Goal: Download file/media

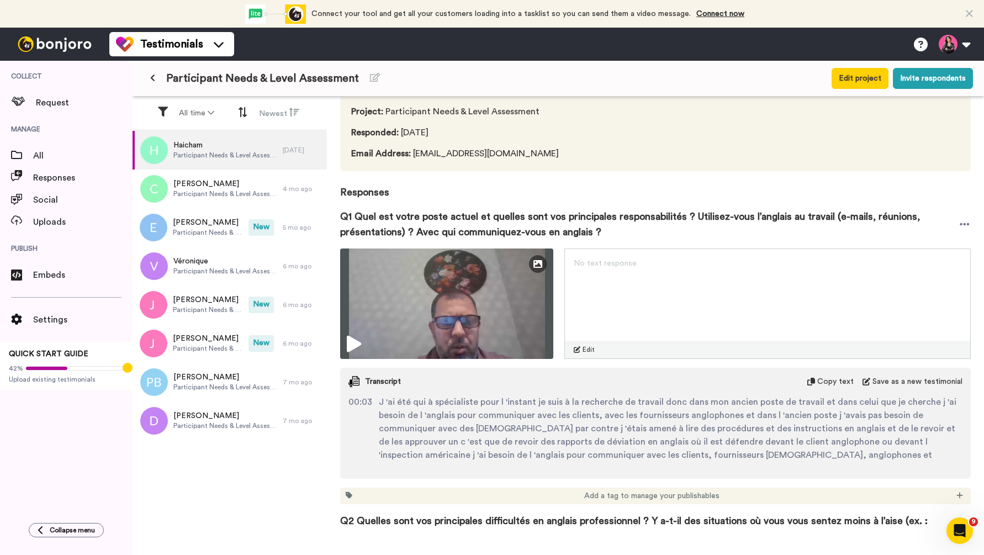
scroll to position [50, 0]
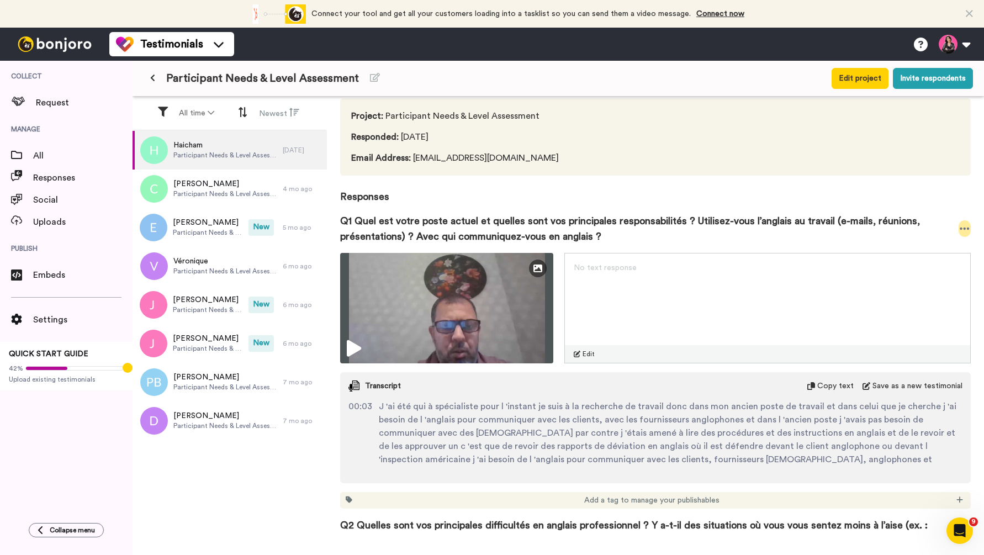
click at [964, 227] on icon at bounding box center [964, 228] width 10 height 11
click at [925, 184] on span "Responses" at bounding box center [655, 190] width 630 height 29
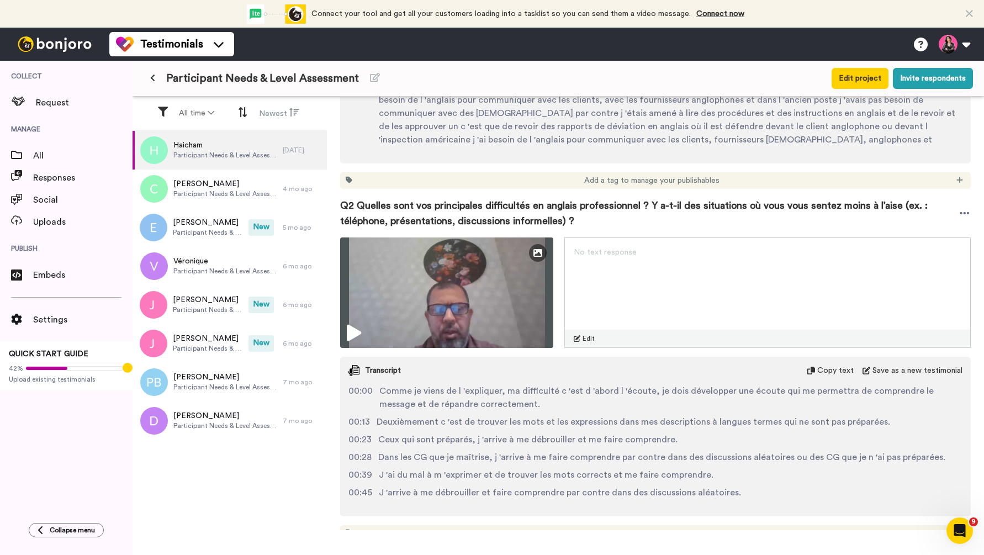
scroll to position [89, 0]
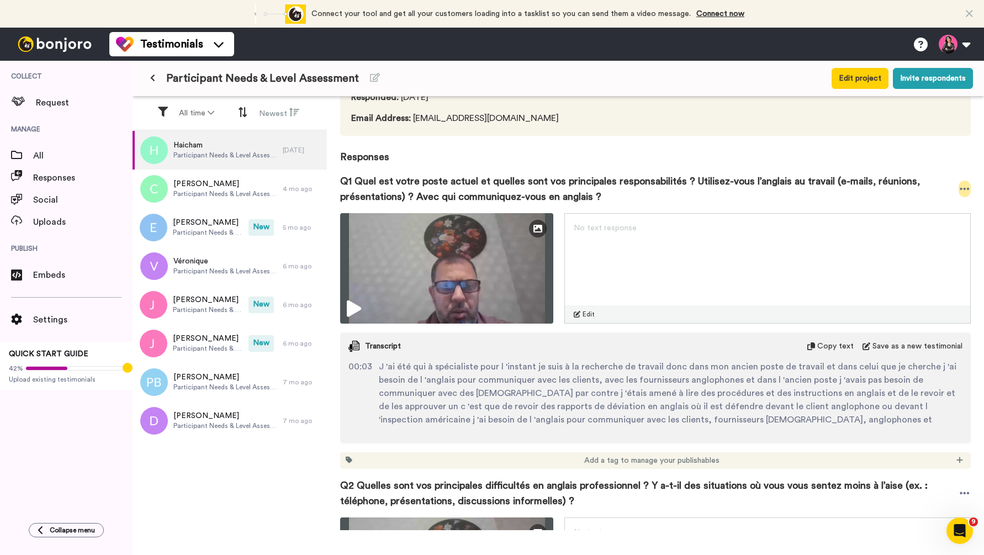
click at [963, 192] on icon at bounding box center [964, 188] width 10 height 11
click at [921, 224] on li "Download video" at bounding box center [925, 222] width 93 height 15
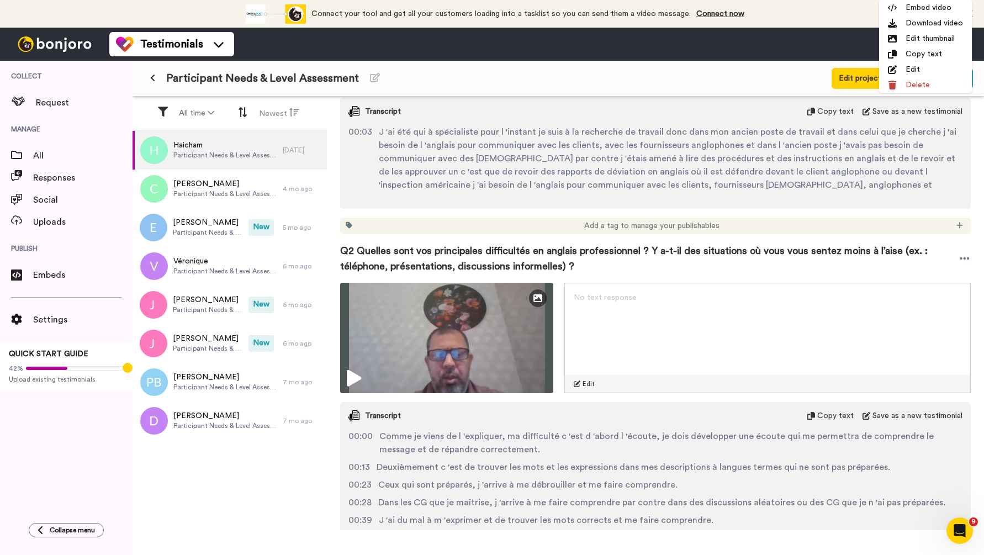
scroll to position [322, 0]
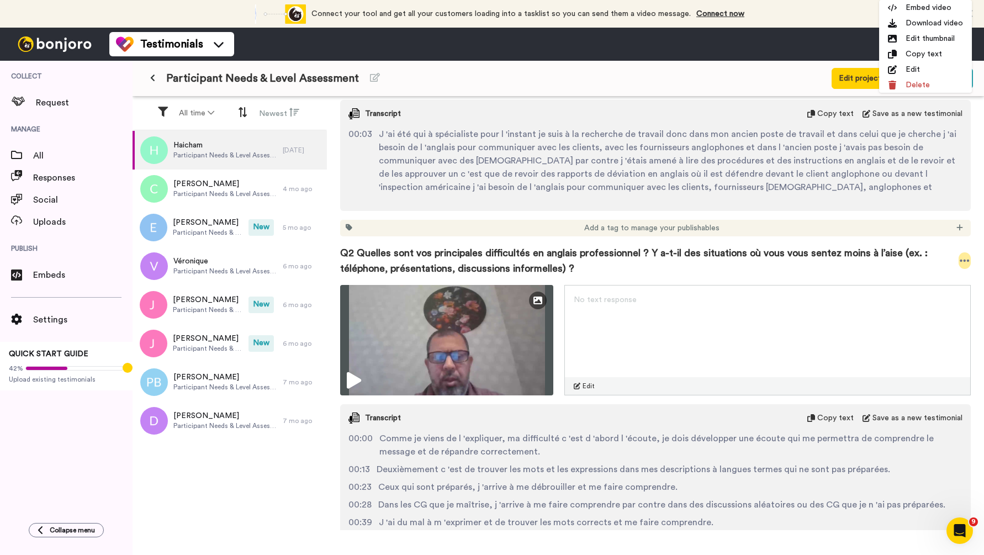
click at [962, 259] on icon at bounding box center [964, 260] width 10 height 11
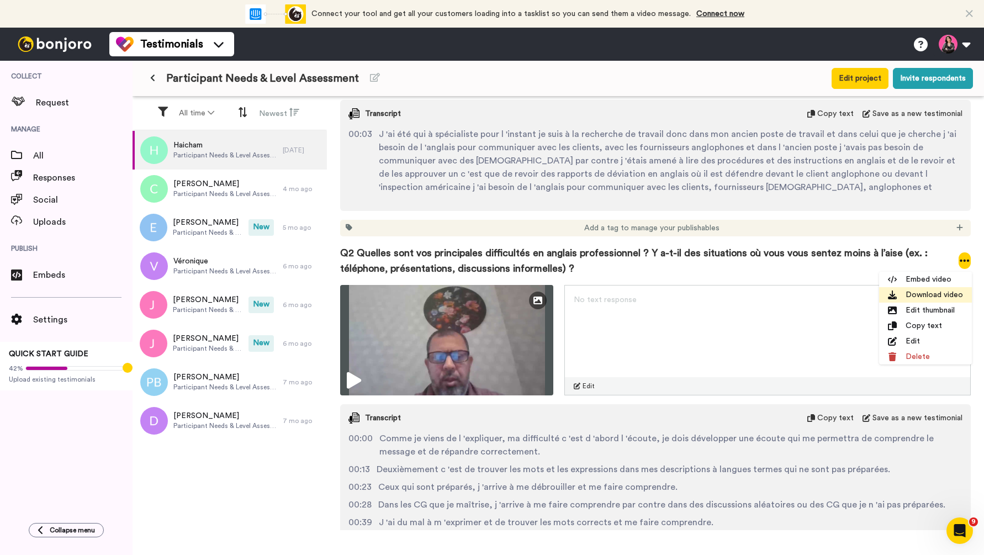
click at [933, 296] on li "Download video" at bounding box center [925, 294] width 93 height 15
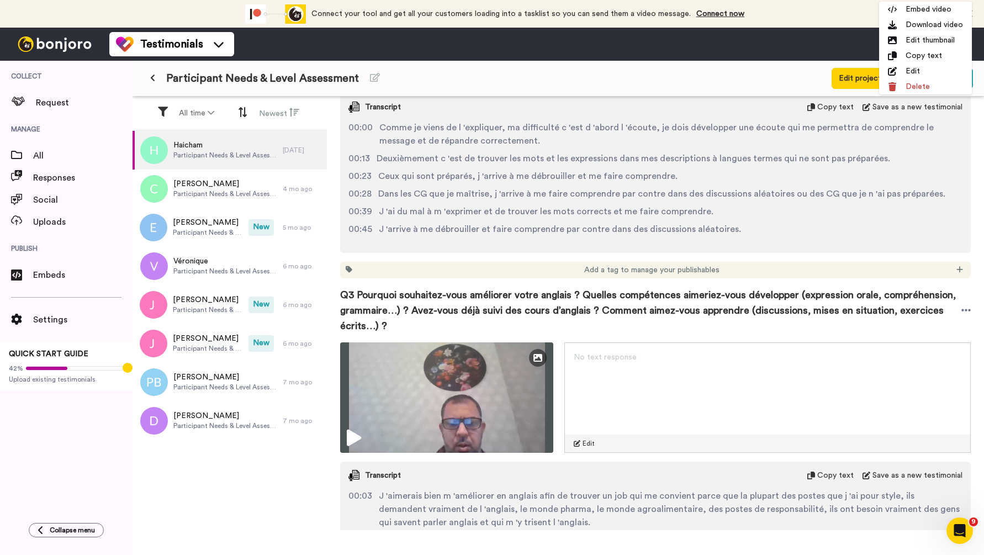
scroll to position [634, 0]
click at [965, 309] on icon at bounding box center [965, 309] width 9 height 2
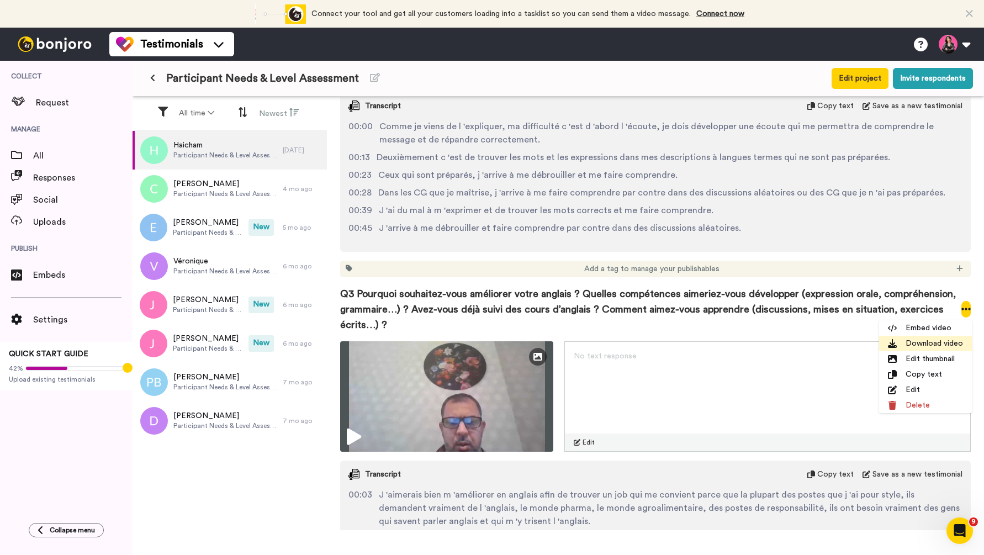
click at [936, 345] on li "Download video" at bounding box center [925, 343] width 93 height 15
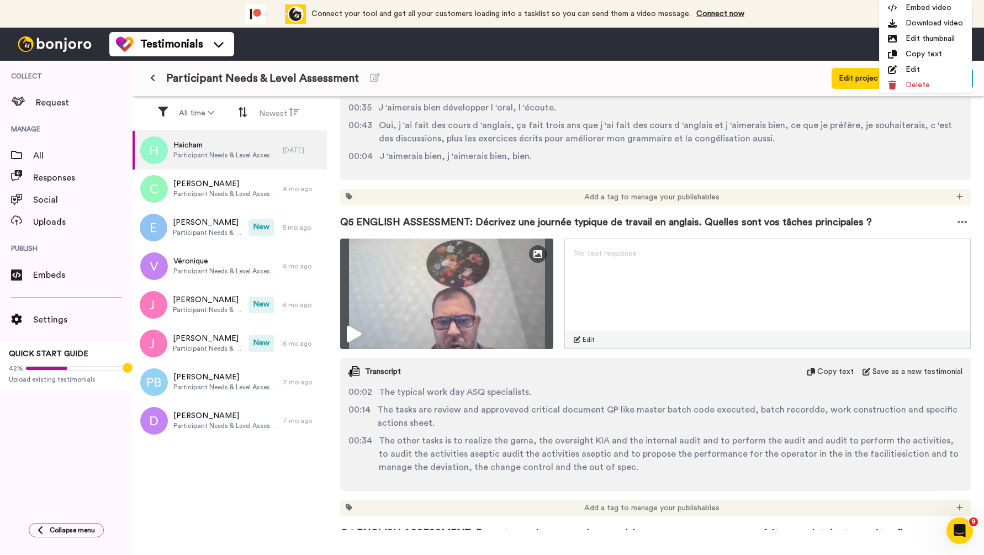
scroll to position [1043, 0]
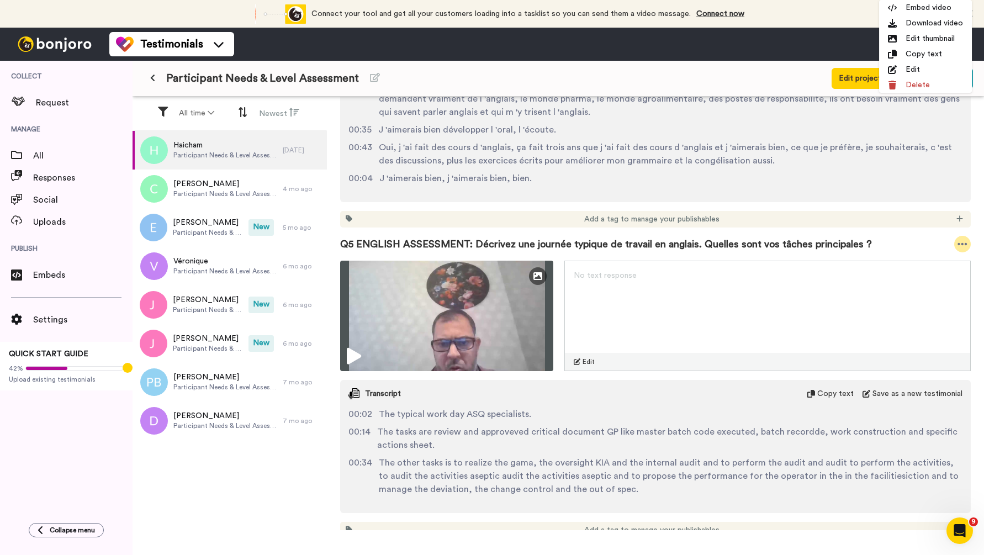
click at [962, 243] on icon at bounding box center [962, 244] width 9 height 2
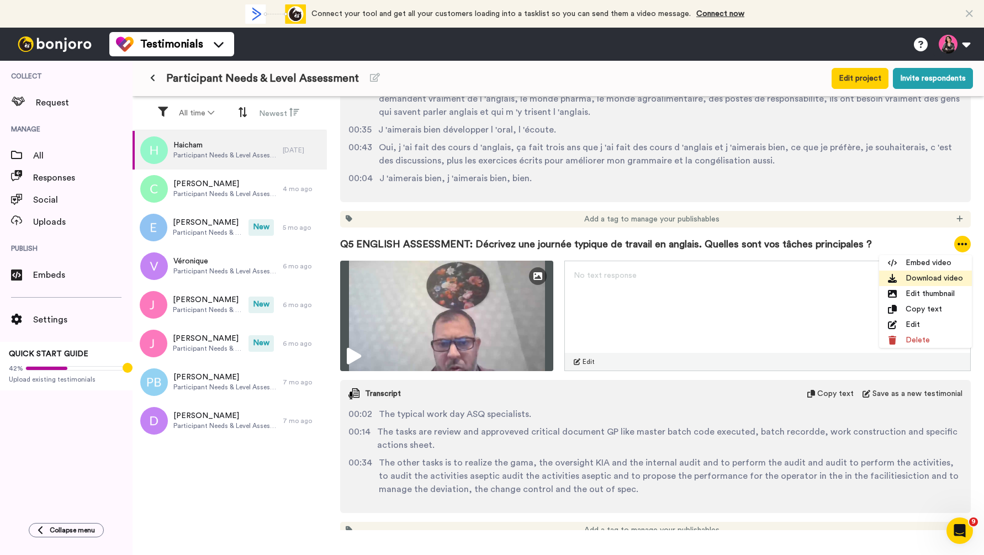
click at [935, 280] on li "Download video" at bounding box center [925, 278] width 93 height 15
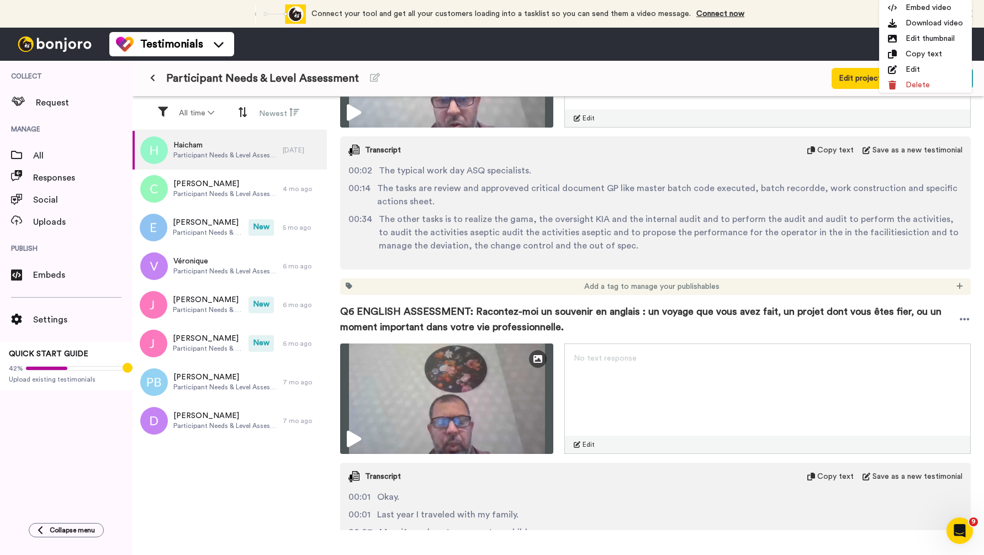
scroll to position [1300, 0]
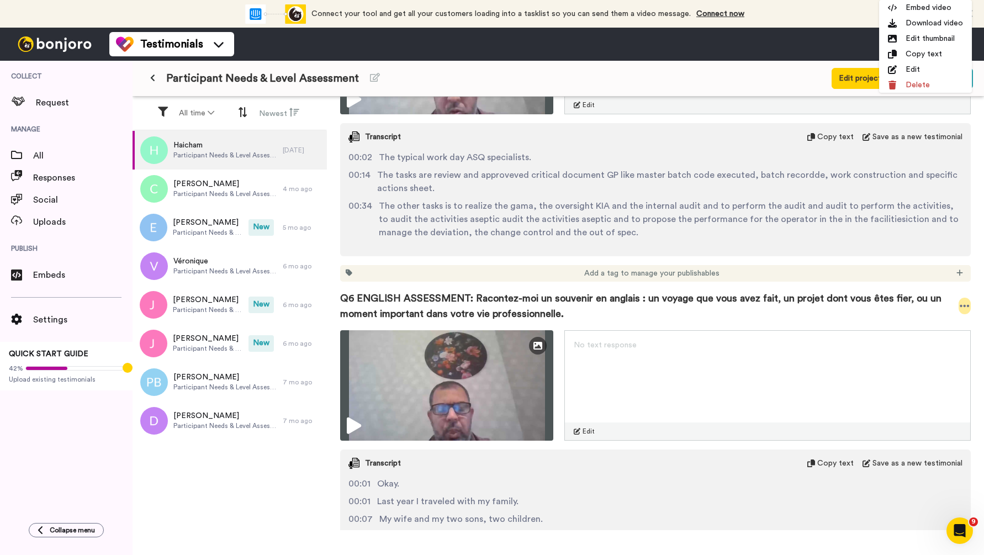
click at [966, 307] on icon at bounding box center [964, 305] width 10 height 11
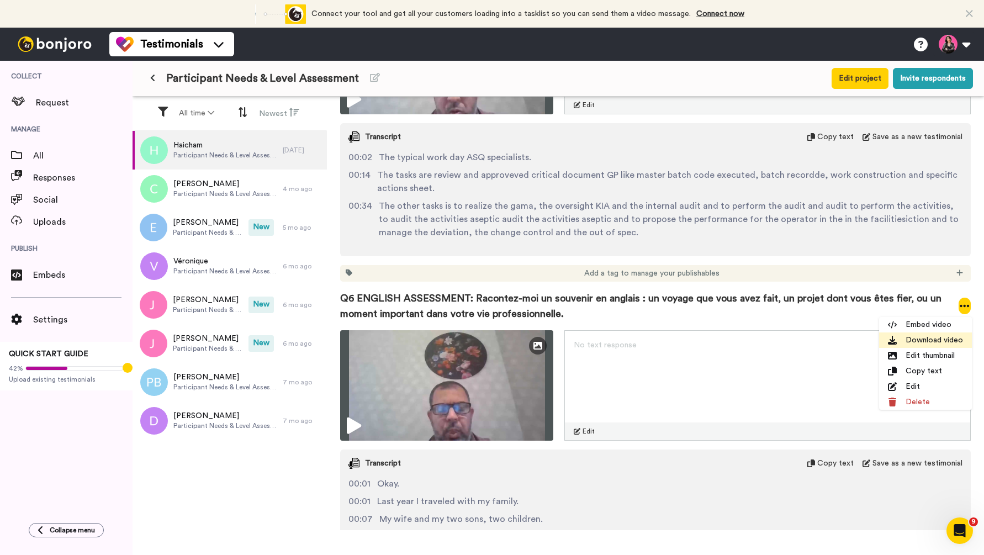
click at [940, 343] on li "Download video" at bounding box center [925, 339] width 93 height 15
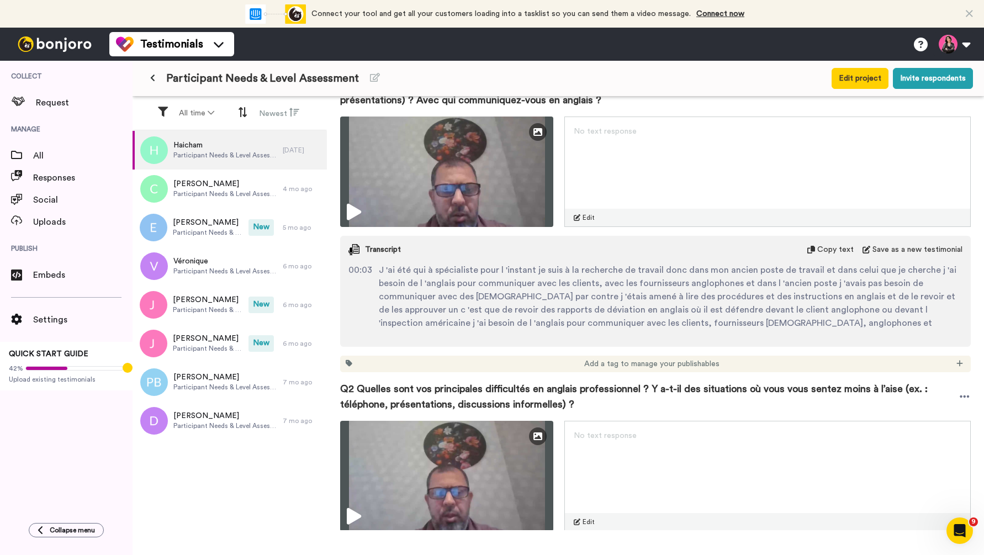
scroll to position [182, 0]
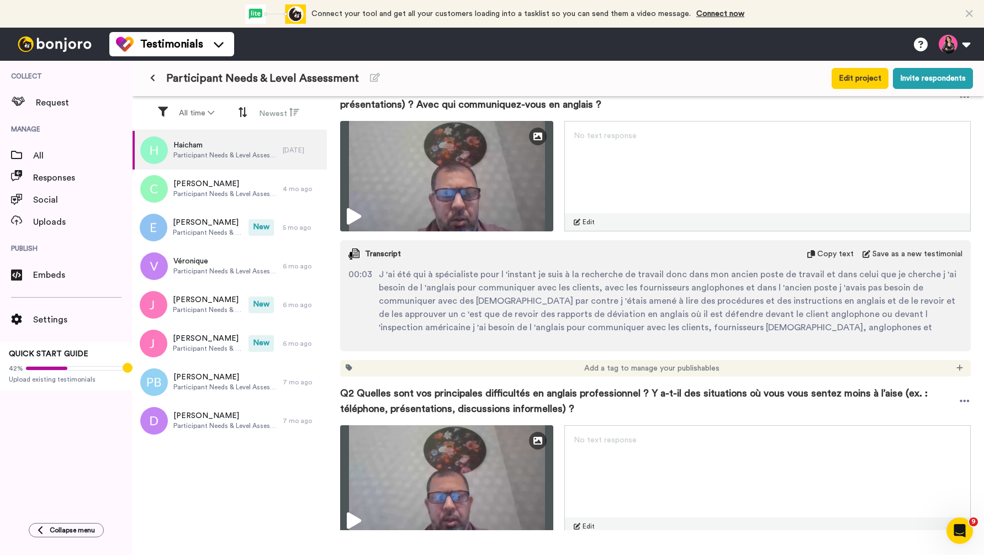
click at [822, 253] on span "Copy text" at bounding box center [835, 253] width 36 height 11
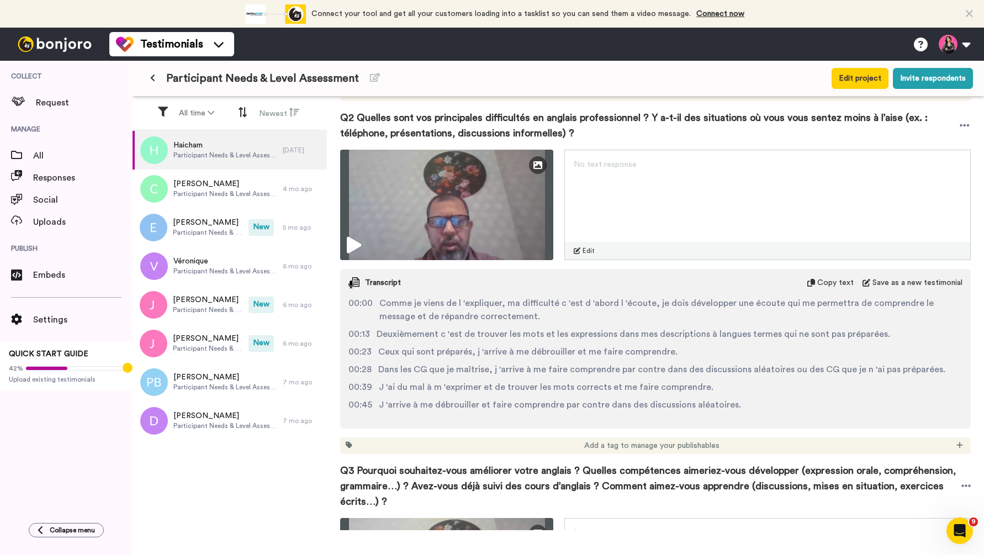
scroll to position [460, 0]
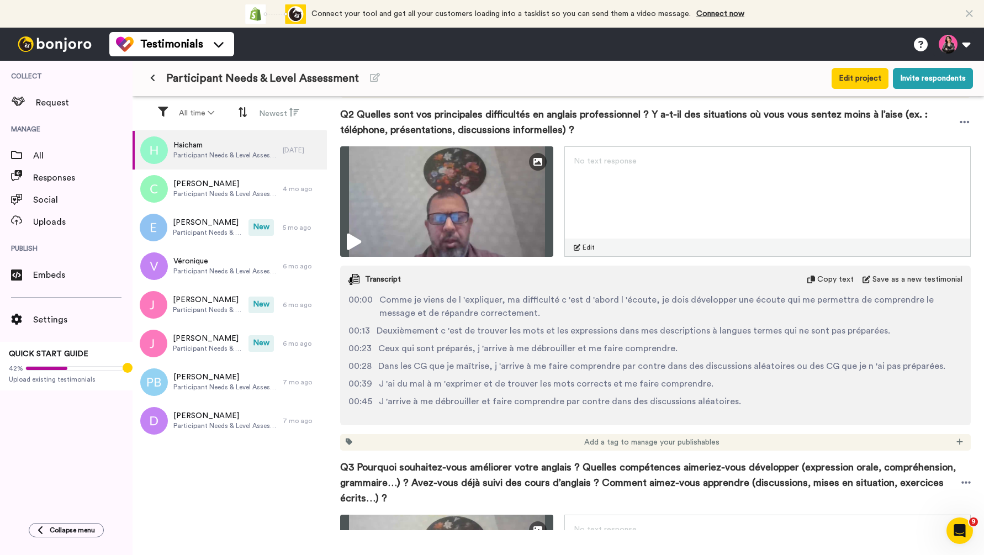
click at [828, 280] on span "Copy text" at bounding box center [835, 279] width 36 height 11
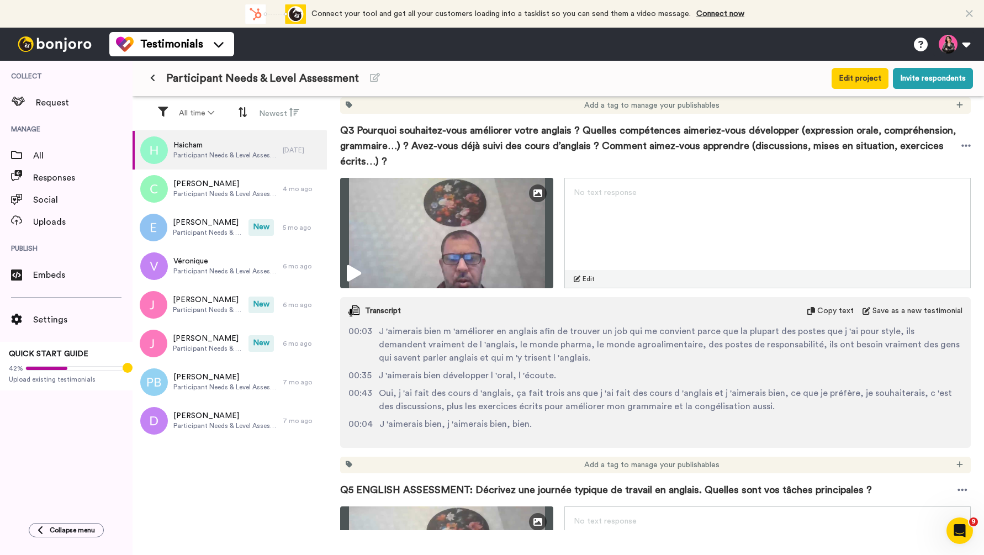
scroll to position [799, 0]
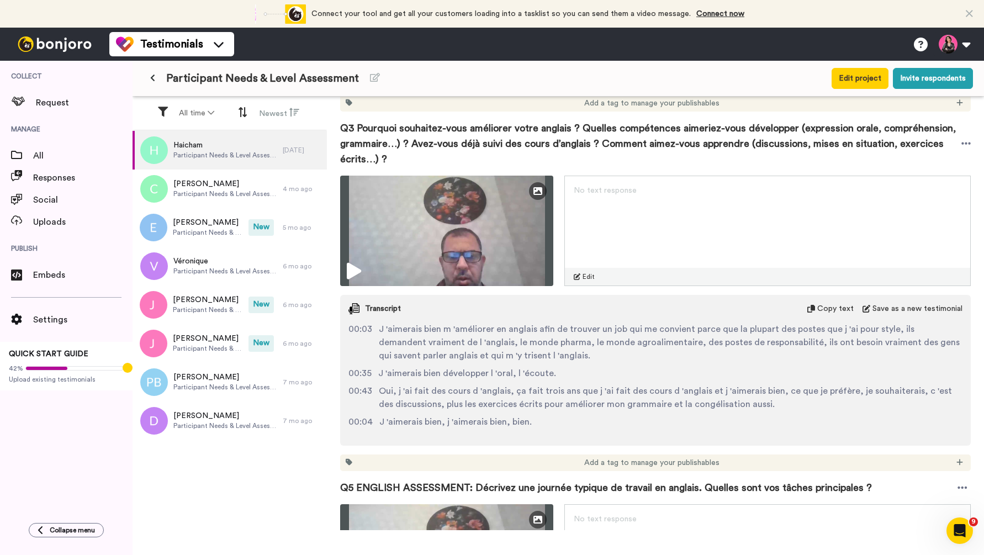
click at [834, 309] on span "Copy text" at bounding box center [835, 308] width 36 height 11
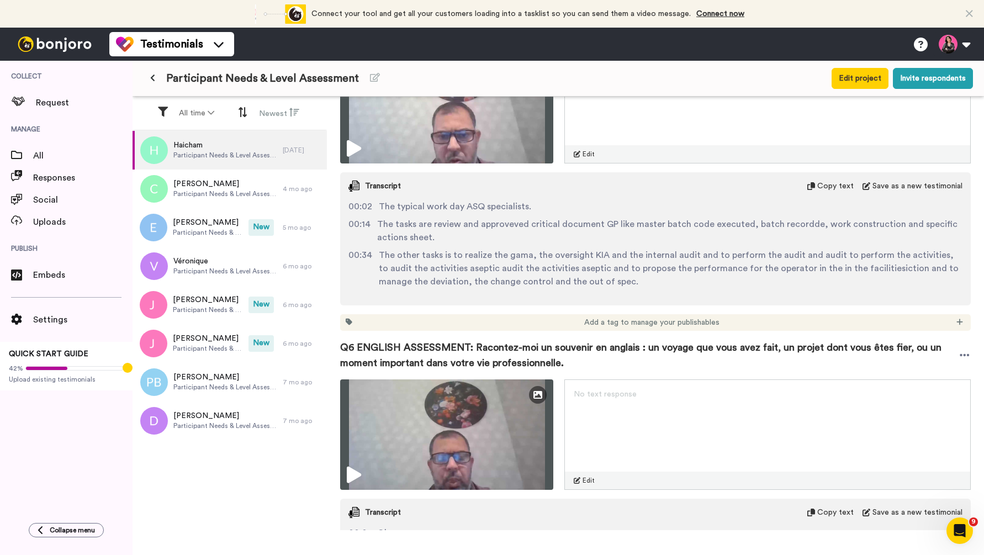
scroll to position [1255, 0]
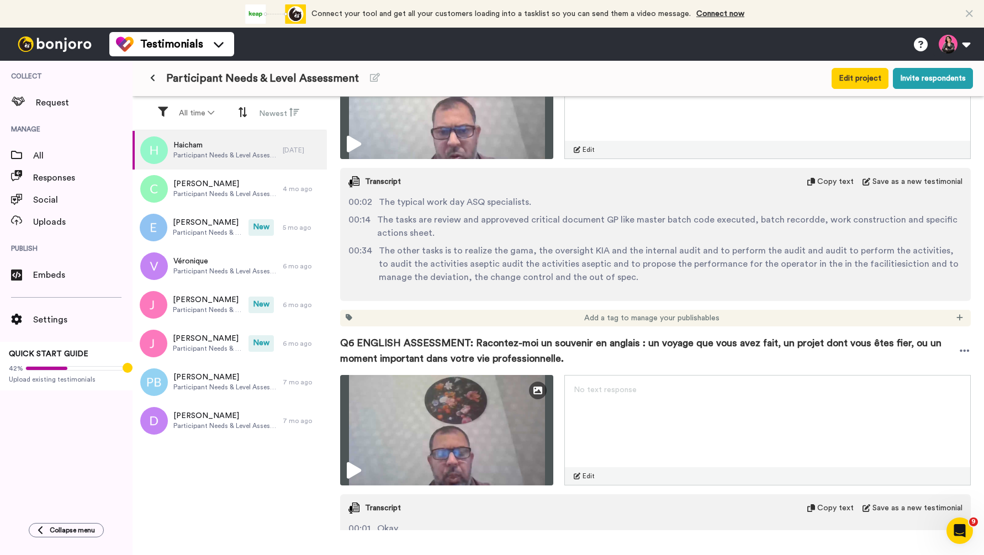
click at [837, 184] on span "Copy text" at bounding box center [835, 181] width 36 height 11
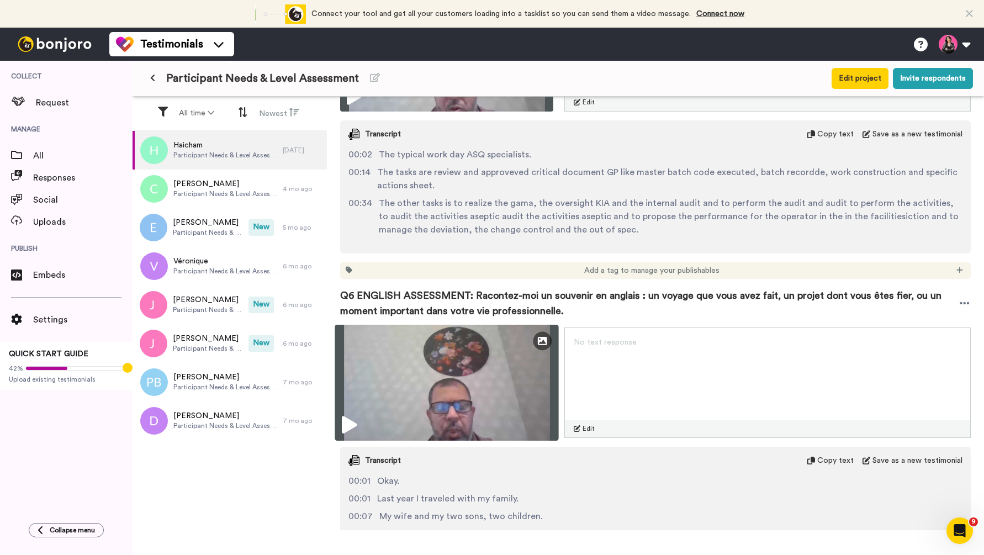
scroll to position [1305, 0]
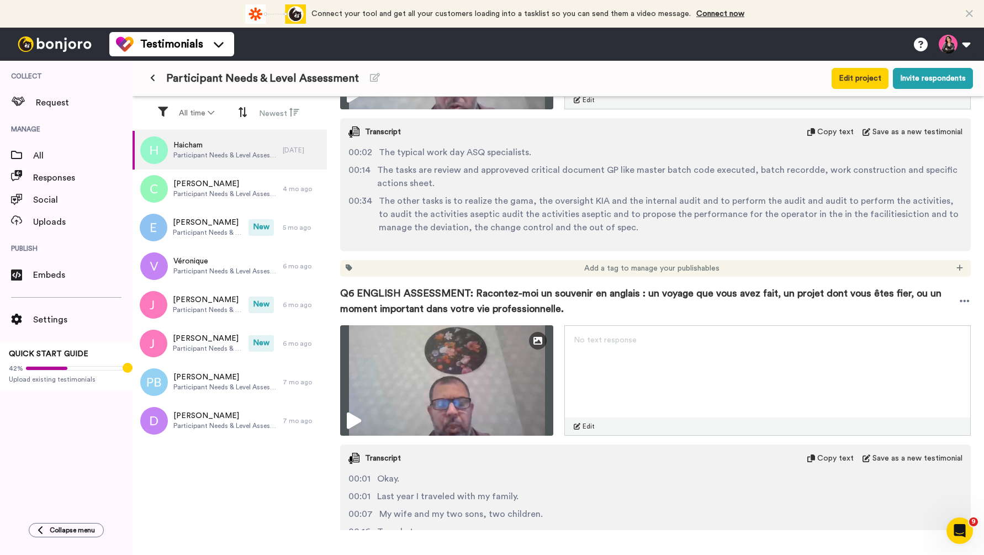
click at [837, 460] on span "Copy text" at bounding box center [835, 458] width 36 height 11
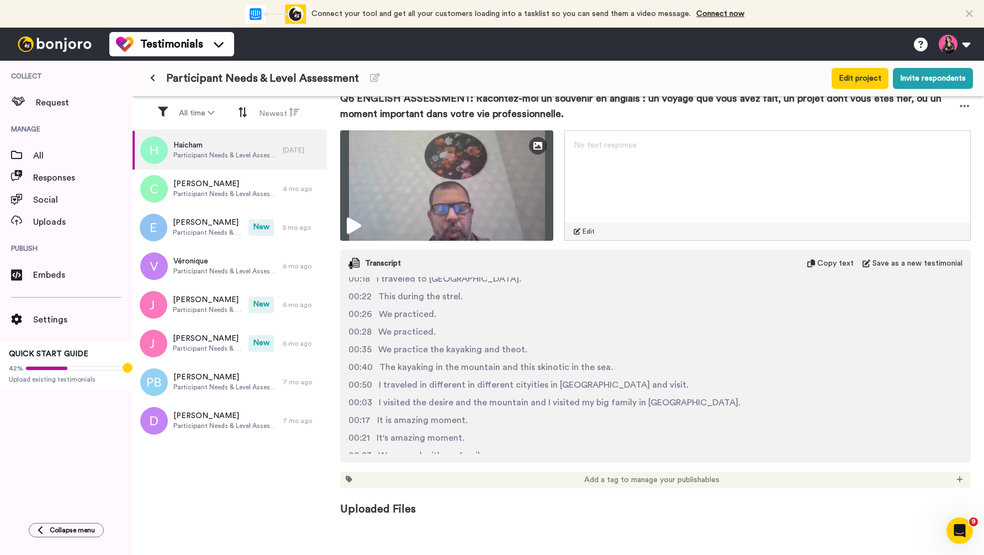
scroll to position [78, 0]
